Goal: Transaction & Acquisition: Purchase product/service

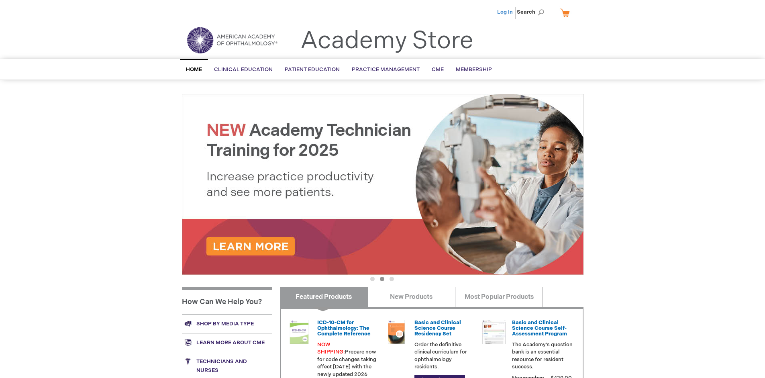
click at [506, 12] on link "Log In" at bounding box center [505, 12] width 16 height 6
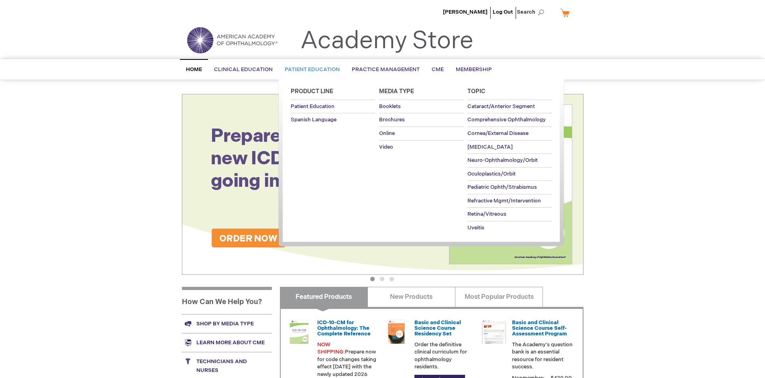
click at [310, 69] on span "Patient Education" at bounding box center [312, 69] width 55 height 6
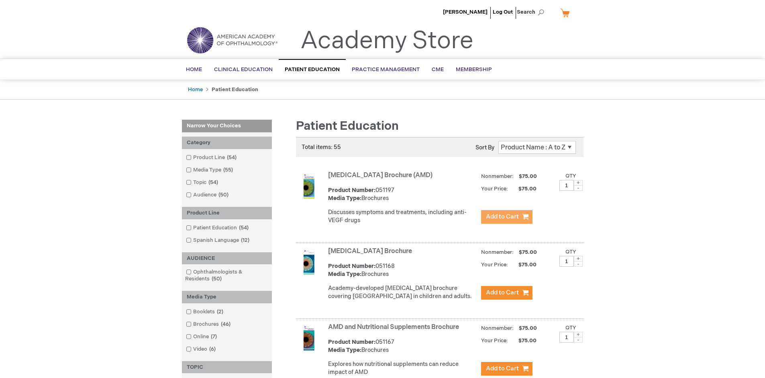
click at [506, 217] on span "Add to Cart" at bounding box center [502, 217] width 33 height 8
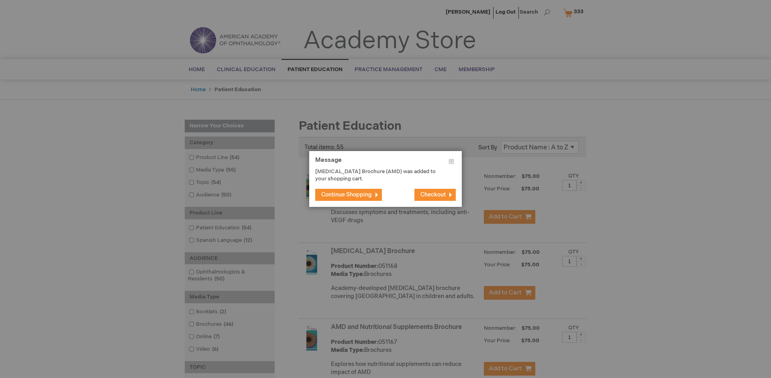
click at [347, 194] on span "Continue Shopping" at bounding box center [346, 194] width 51 height 7
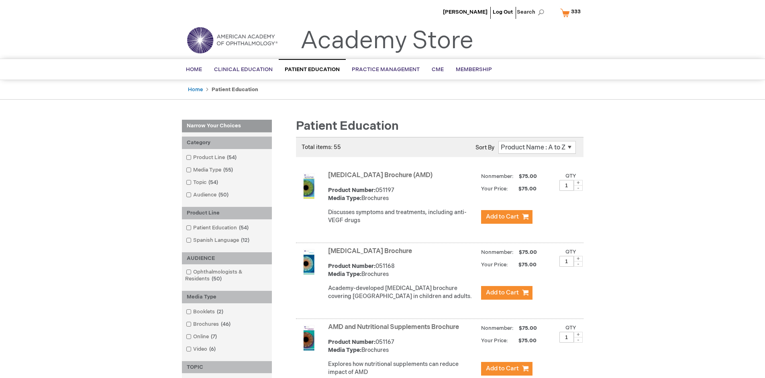
click at [395, 331] on link "AMD and Nutritional Supplements Brochure" at bounding box center [393, 327] width 131 height 8
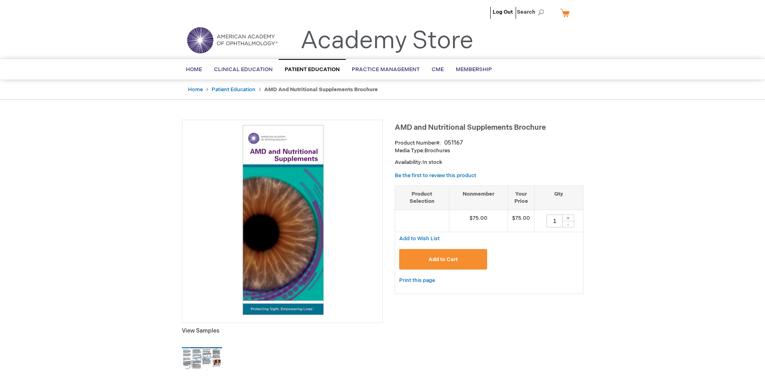
type input "1"
click at [443, 259] on span "Add to Cart" at bounding box center [442, 259] width 29 height 6
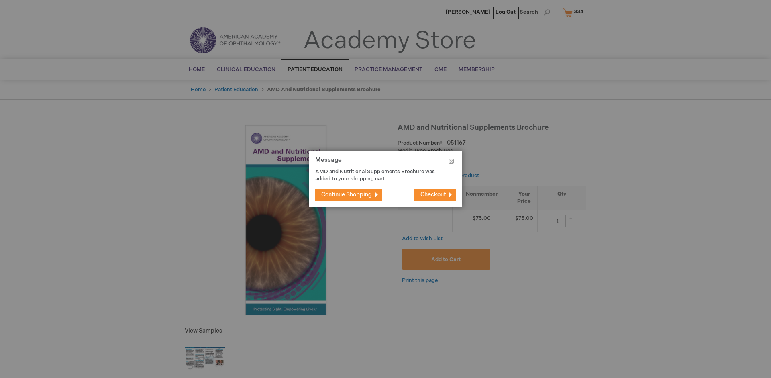
click at [347, 194] on span "Continue Shopping" at bounding box center [346, 194] width 51 height 7
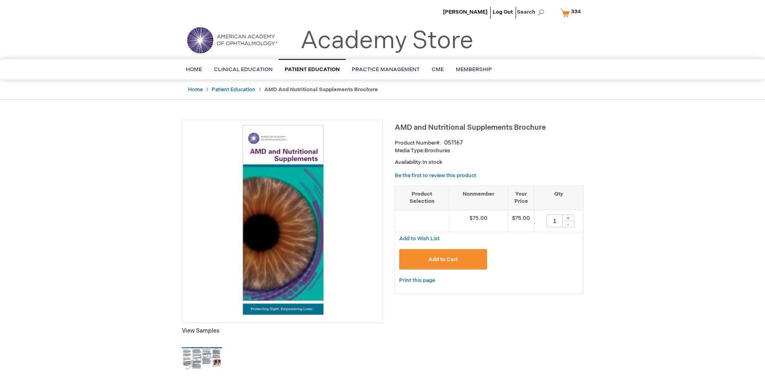
click at [572, 12] on span "334" at bounding box center [576, 11] width 10 height 6
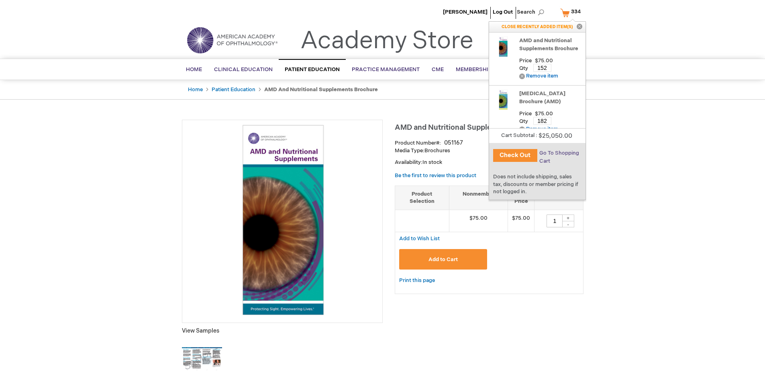
click at [559, 153] on span "Go To Shopping Cart" at bounding box center [559, 157] width 40 height 14
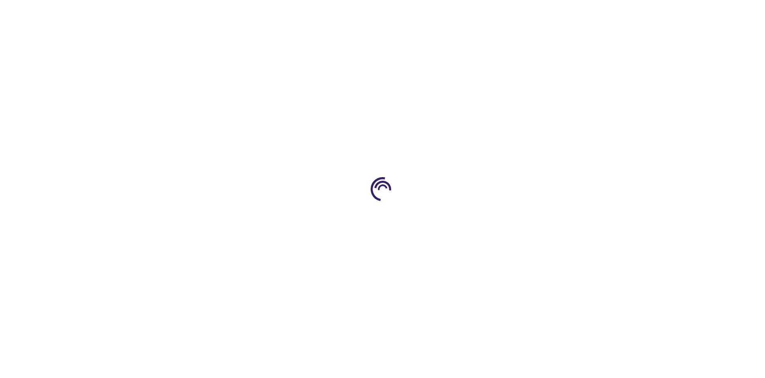
select select "US"
select select "41"
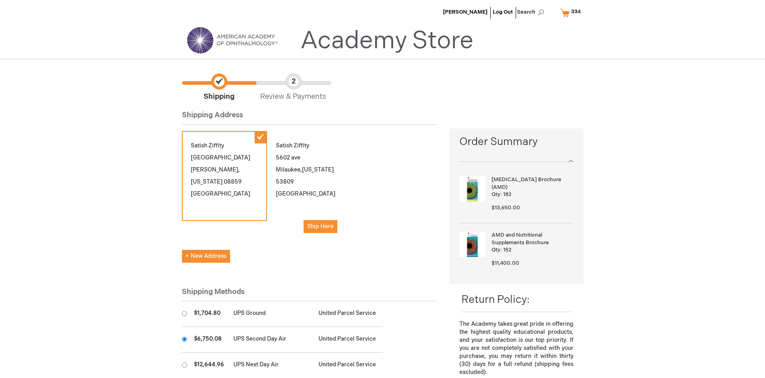
click at [184, 339] on input "radio" at bounding box center [184, 339] width 5 height 5
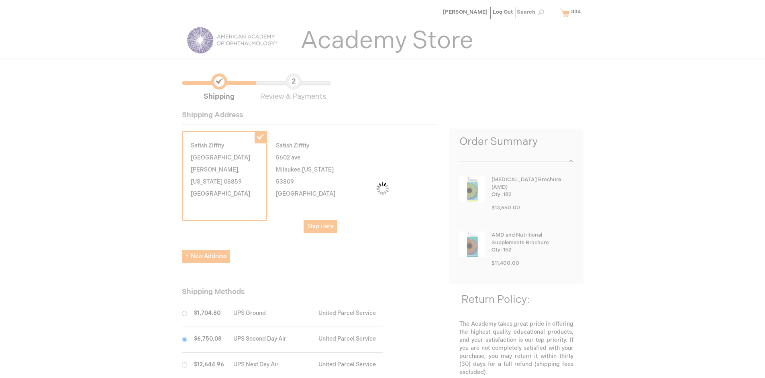
scroll to position [40, 0]
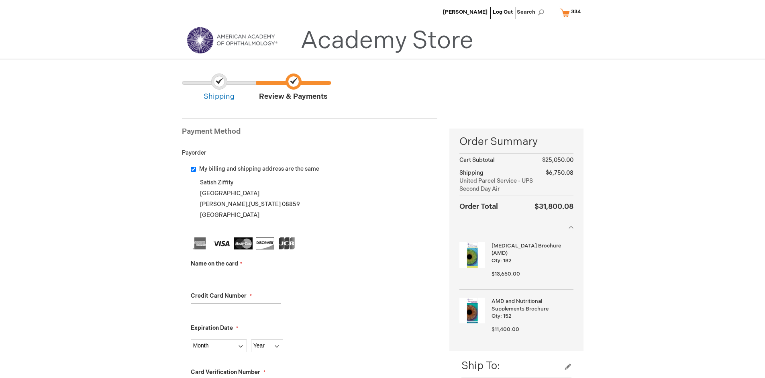
click at [236, 277] on input "Name on the card" at bounding box center [236, 277] width 90 height 13
